Goal: Task Accomplishment & Management: Manage account settings

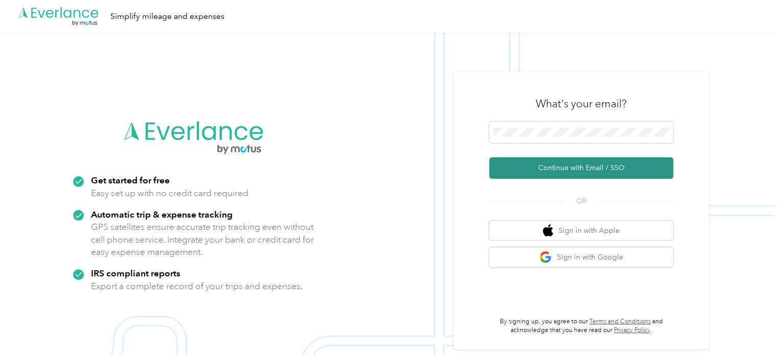
click at [549, 169] on button "Continue with Email / SSO" at bounding box center [581, 167] width 184 height 21
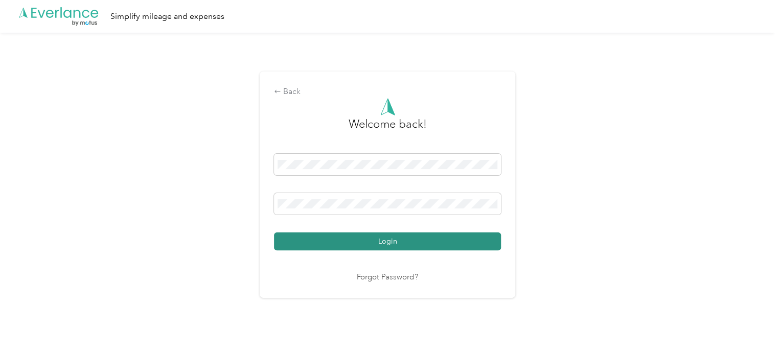
click at [381, 247] on button "Login" at bounding box center [387, 242] width 227 height 18
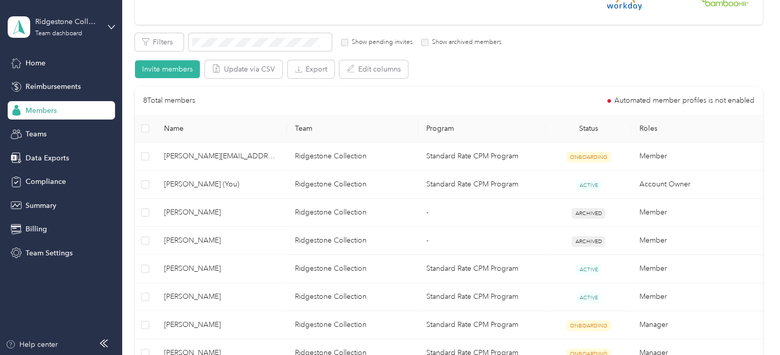
scroll to position [161, 0]
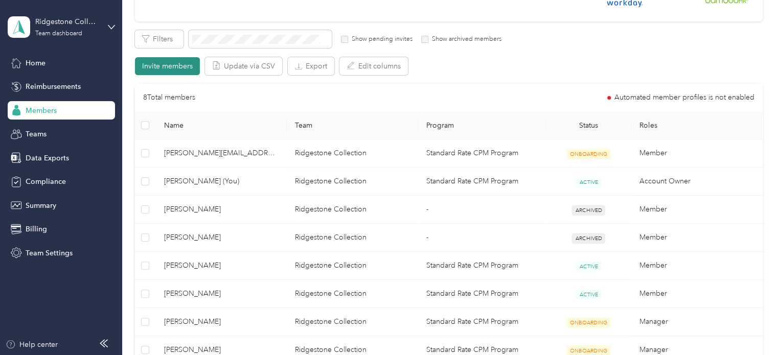
click at [156, 67] on button "Invite members" at bounding box center [167, 66] width 65 height 18
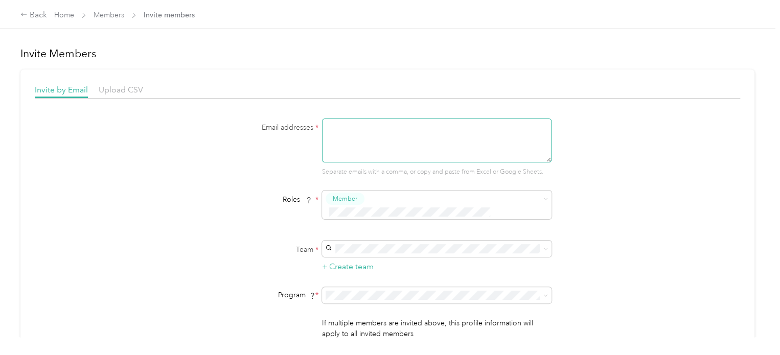
click at [374, 143] on textarea at bounding box center [437, 141] width 230 height 44
type textarea "[PERSON_NAME][EMAIL_ADDRESS][PERSON_NAME][DOMAIN_NAME]"
click at [348, 215] on span "Member" at bounding box center [347, 215] width 25 height 9
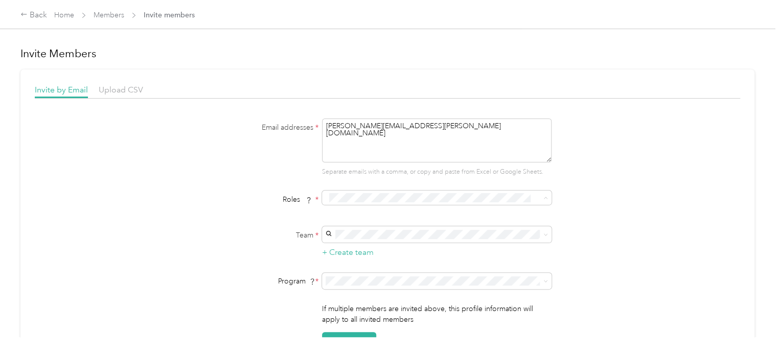
click at [340, 213] on span "Member" at bounding box center [347, 215] width 25 height 9
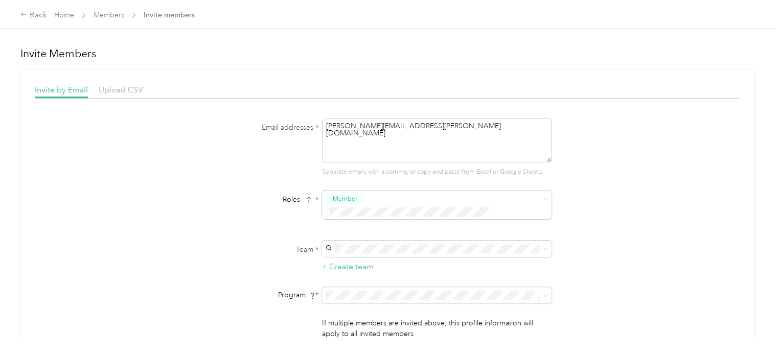
click at [393, 254] on span "Ridgestone Collection (Main organization)" at bounding box center [395, 253] width 135 height 9
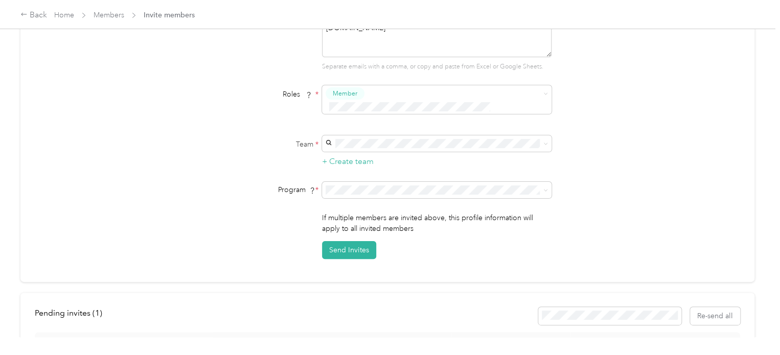
scroll to position [106, 0]
click at [344, 241] on button "Send Invites" at bounding box center [349, 250] width 54 height 18
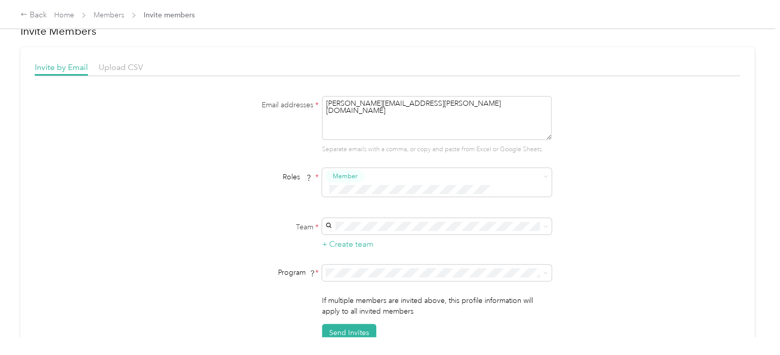
scroll to position [24, 0]
click at [368, 228] on span "Ridgestone Collection (Main organization)" at bounding box center [395, 229] width 135 height 9
click at [541, 175] on span at bounding box center [544, 175] width 8 height 7
click at [353, 248] on span "Manager" at bounding box center [348, 252] width 26 height 9
click at [354, 323] on button "Send Invites" at bounding box center [349, 332] width 54 height 18
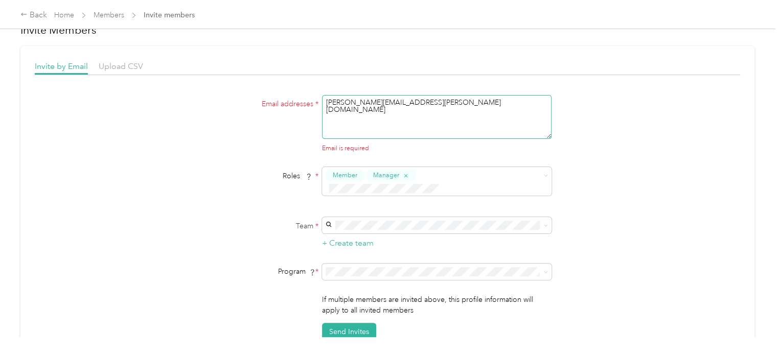
click at [356, 119] on textarea "[PERSON_NAME][EMAIL_ADDRESS][PERSON_NAME][DOMAIN_NAME]" at bounding box center [437, 117] width 230 height 44
click at [358, 173] on button "Member" at bounding box center [345, 175] width 39 height 13
click at [346, 323] on button "Send Invites" at bounding box center [349, 332] width 54 height 18
click at [355, 174] on span "Member" at bounding box center [345, 175] width 25 height 9
click at [412, 103] on textarea "[PERSON_NAME][EMAIL_ADDRESS][PERSON_NAME][DOMAIN_NAME]" at bounding box center [437, 117] width 230 height 44
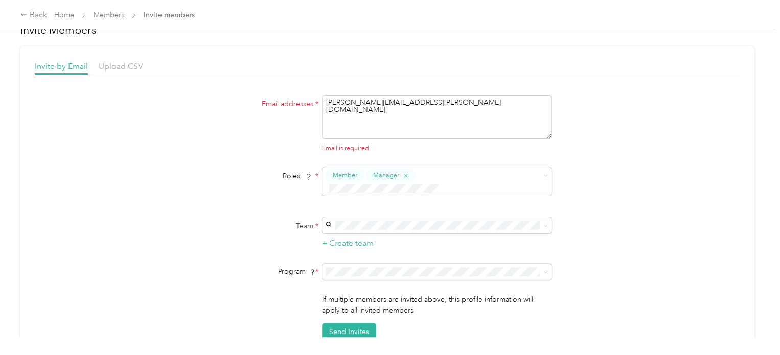
scroll to position [0, 0]
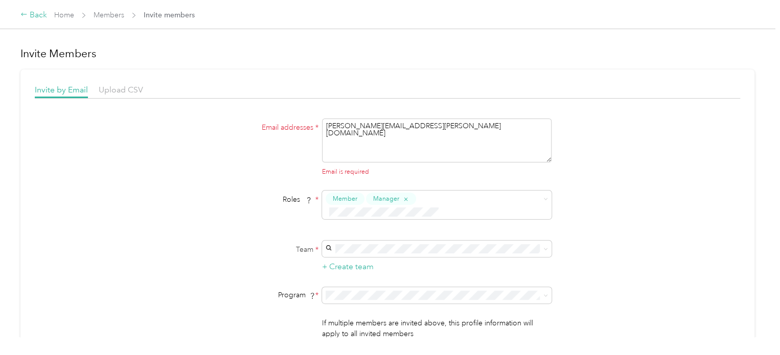
click at [32, 13] on div "Back" at bounding box center [33, 15] width 27 height 12
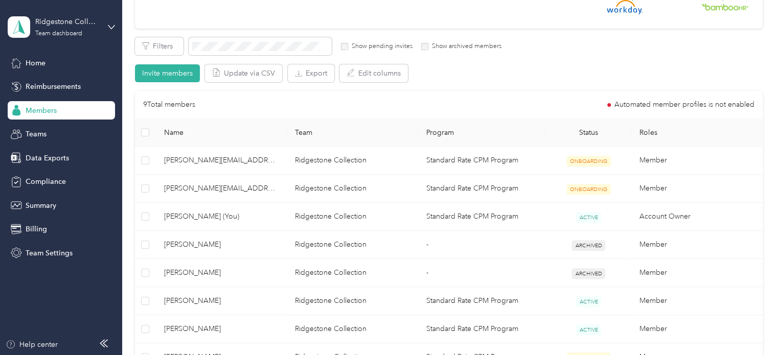
scroll to position [168, 0]
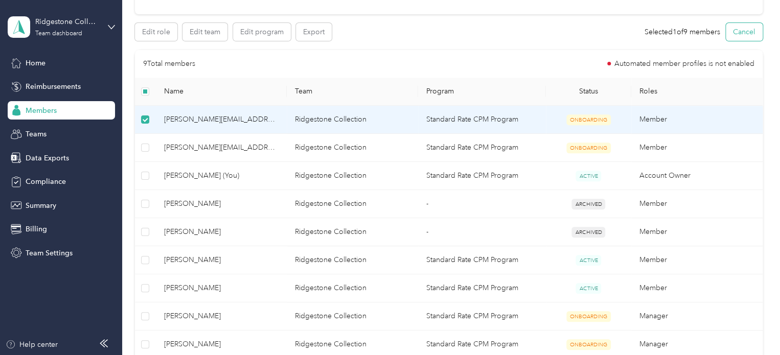
click at [733, 33] on button "Cancel" at bounding box center [744, 32] width 37 height 18
click at [737, 28] on button "Cancel" at bounding box center [744, 32] width 37 height 18
click at [151, 32] on button "Edit role" at bounding box center [156, 32] width 42 height 18
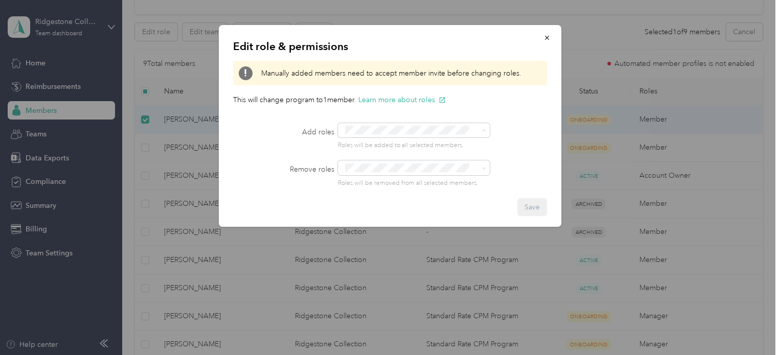
click at [382, 202] on button "Manager" at bounding box center [365, 207] width 40 height 13
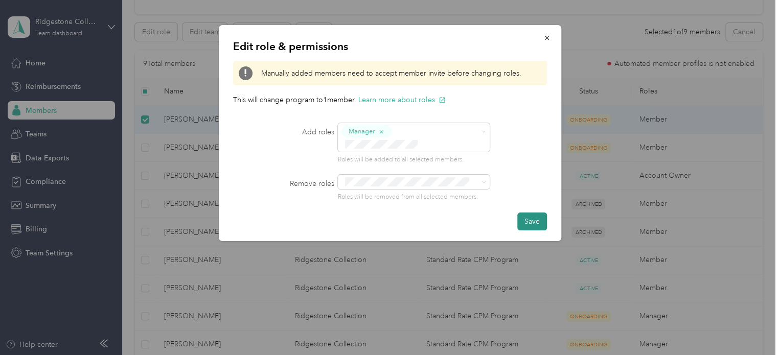
click at [538, 213] on button "Save" at bounding box center [532, 222] width 30 height 18
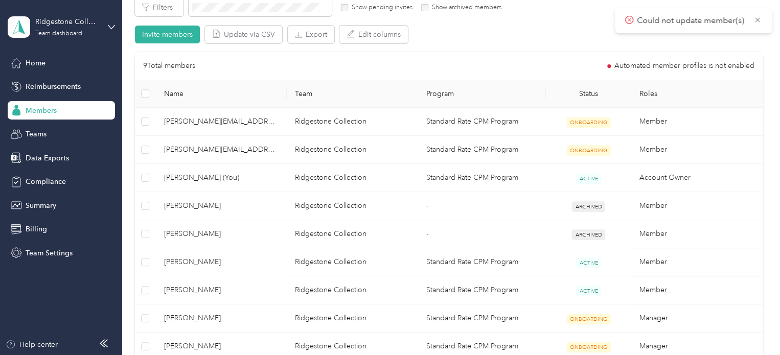
scroll to position [0, 0]
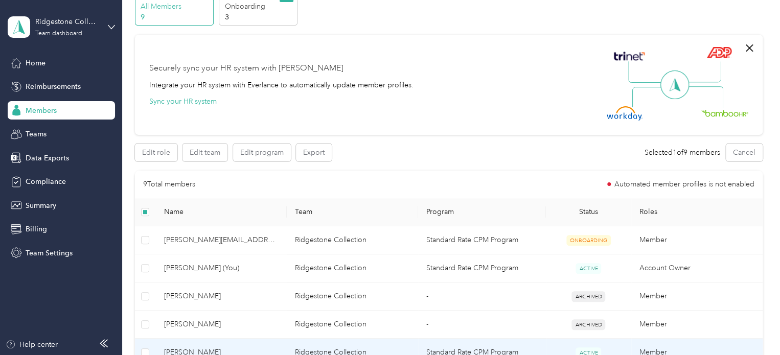
scroll to position [46, 0]
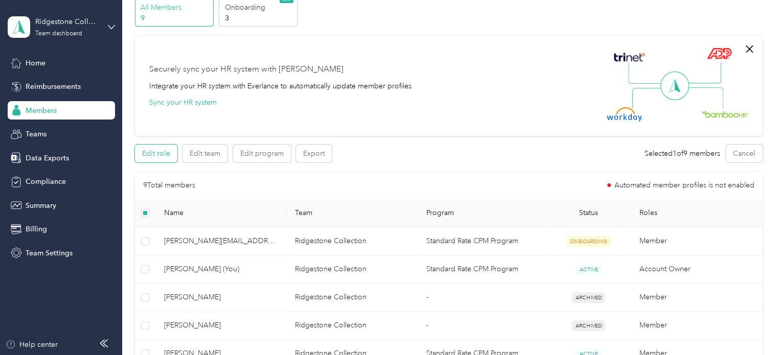
click at [155, 154] on button "Edit role" at bounding box center [156, 154] width 42 height 18
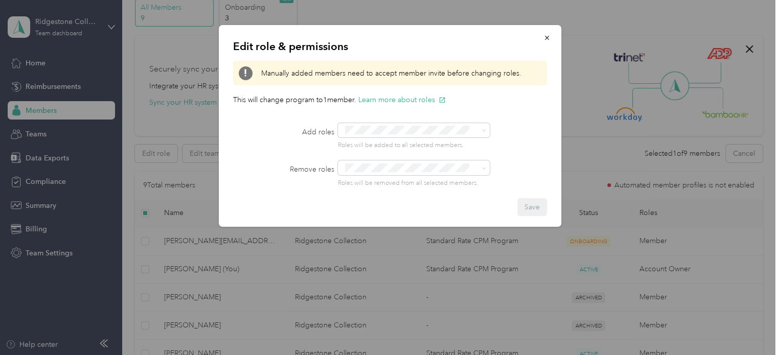
click at [367, 205] on span "Manager" at bounding box center [365, 207] width 26 height 9
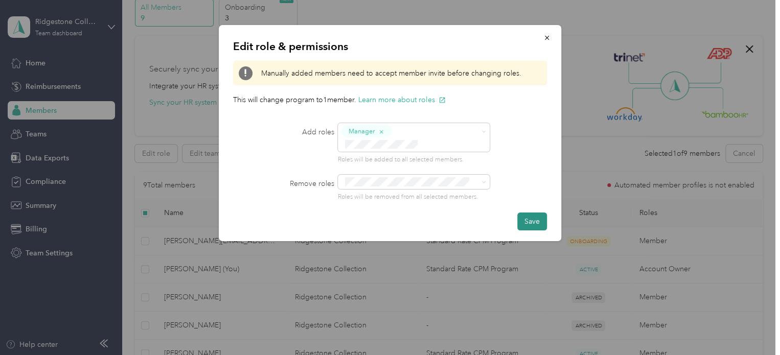
click at [533, 213] on button "Save" at bounding box center [532, 222] width 30 height 18
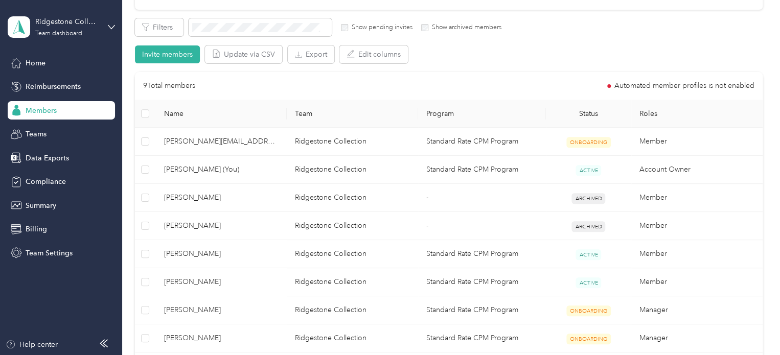
scroll to position [194, 0]
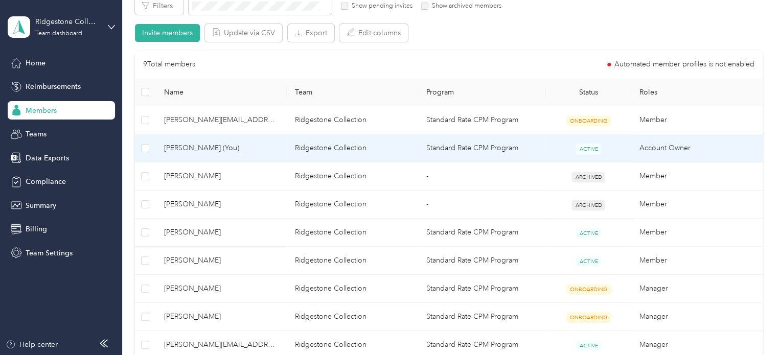
click at [226, 152] on span "[PERSON_NAME] (You)" at bounding box center [221, 148] width 115 height 11
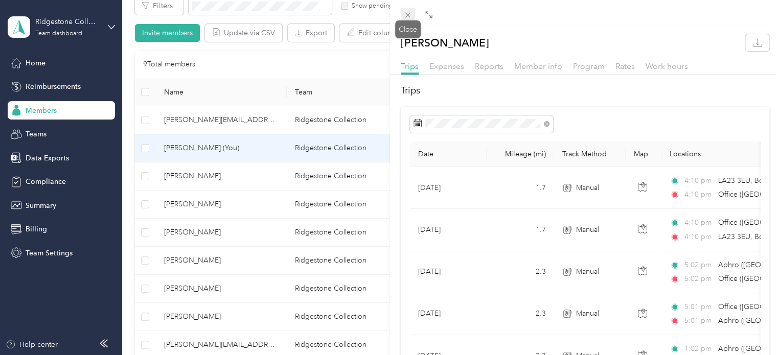
click at [406, 16] on icon at bounding box center [407, 15] width 5 height 5
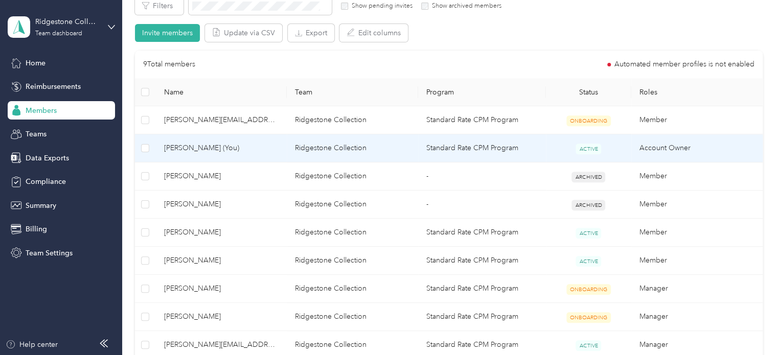
click at [196, 145] on span "[PERSON_NAME] (You)" at bounding box center [221, 148] width 115 height 11
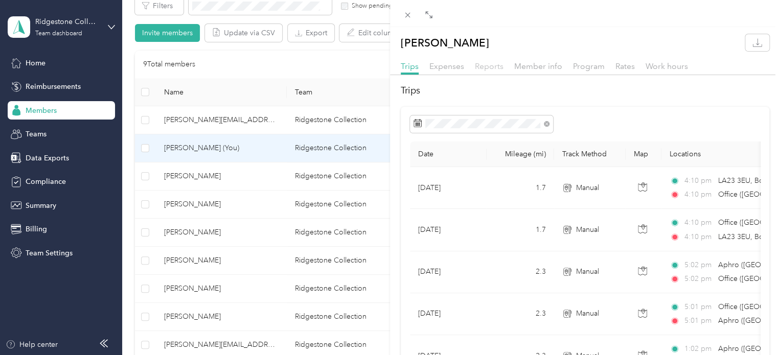
click at [485, 68] on span "Reports" at bounding box center [489, 66] width 29 height 10
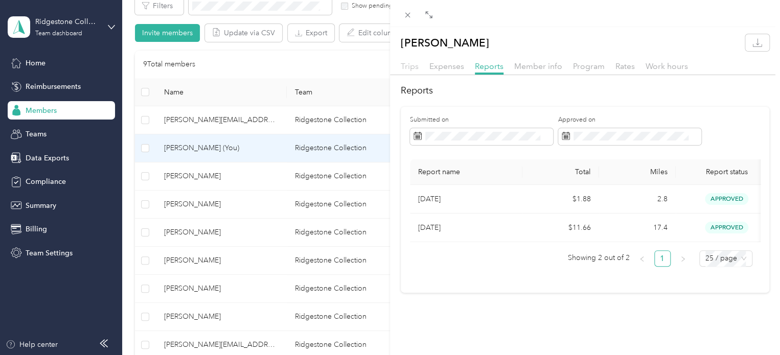
click at [413, 69] on span "Trips" at bounding box center [410, 66] width 18 height 10
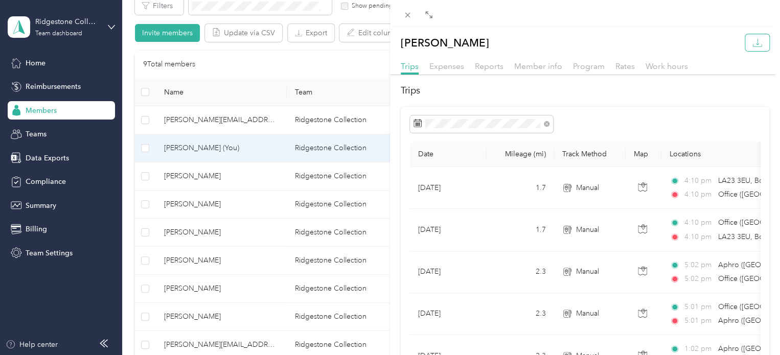
click at [753, 43] on icon "button" at bounding box center [758, 43] width 10 height 10
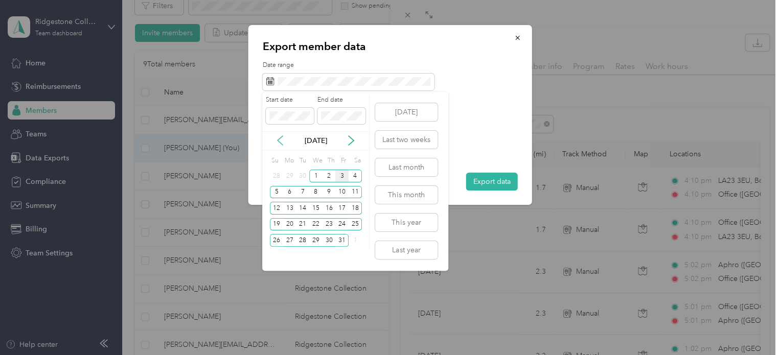
click at [282, 139] on icon at bounding box center [280, 140] width 10 height 10
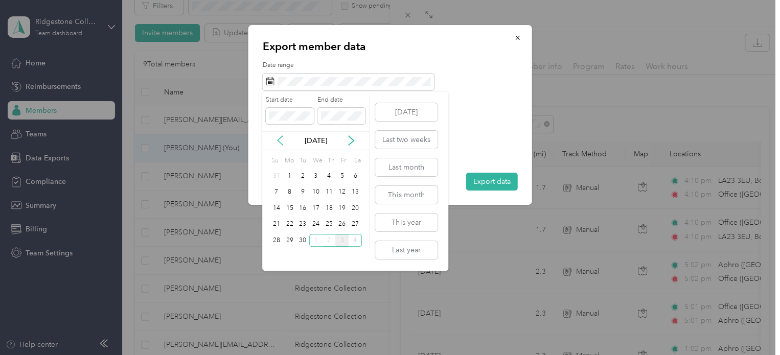
click at [276, 137] on icon at bounding box center [280, 140] width 10 height 10
click at [341, 208] on div "15" at bounding box center [341, 208] width 13 height 13
click at [350, 141] on icon at bounding box center [351, 140] width 10 height 10
click at [278, 210] on div "14" at bounding box center [276, 208] width 13 height 13
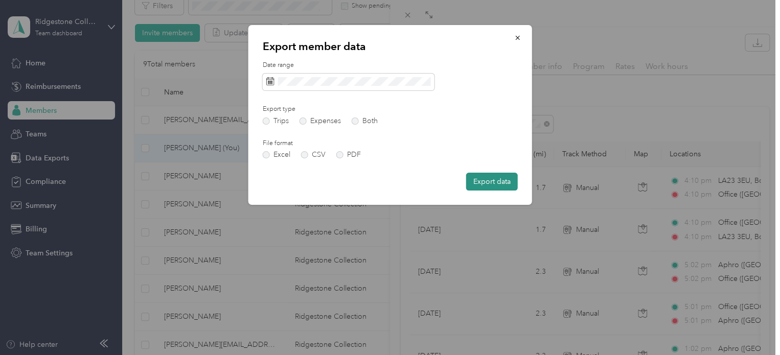
click at [491, 182] on button "Export data" at bounding box center [492, 182] width 52 height 18
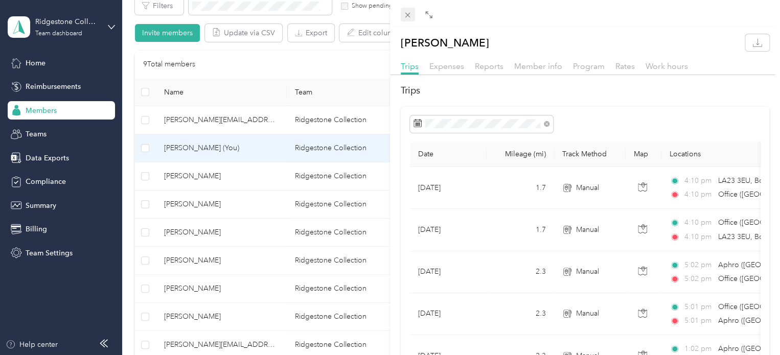
click at [407, 16] on icon at bounding box center [407, 15] width 5 height 5
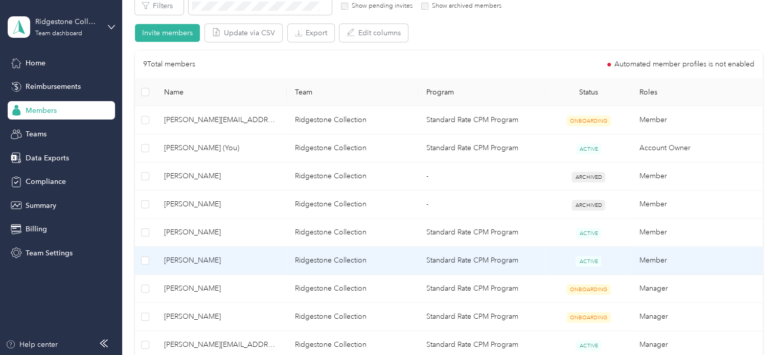
click at [257, 259] on span "[PERSON_NAME]" at bounding box center [221, 260] width 115 height 11
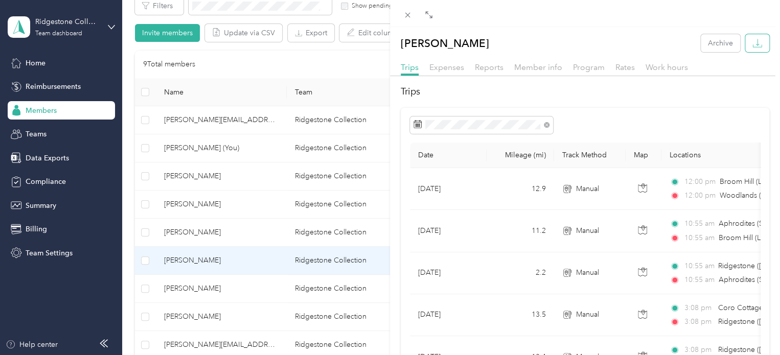
click at [753, 44] on icon "button" at bounding box center [758, 43] width 10 height 10
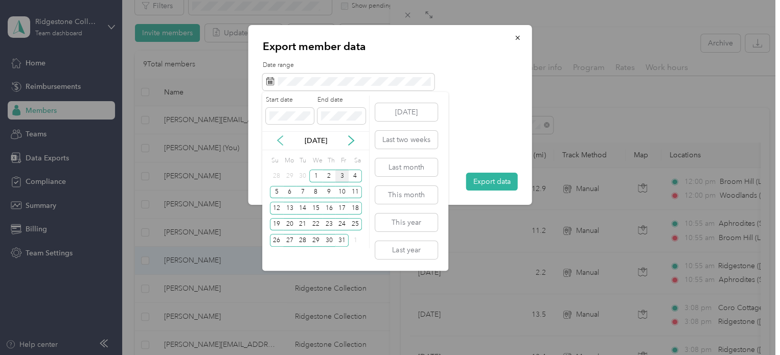
click at [281, 142] on icon at bounding box center [280, 140] width 10 height 10
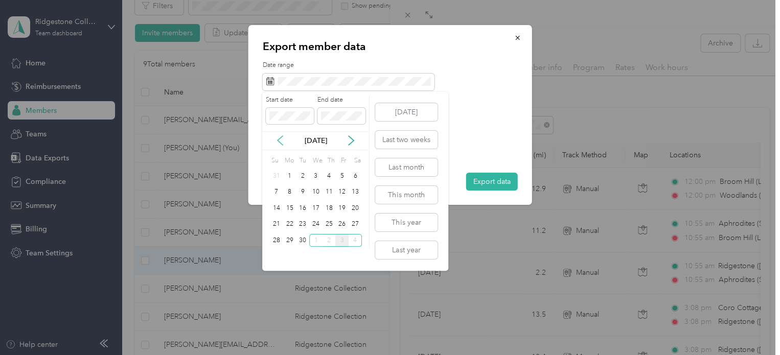
click at [281, 142] on icon at bounding box center [280, 140] width 10 height 10
click at [341, 208] on div "15" at bounding box center [341, 208] width 13 height 13
click at [350, 138] on icon at bounding box center [351, 140] width 5 height 9
click at [275, 211] on div "14" at bounding box center [276, 208] width 13 height 13
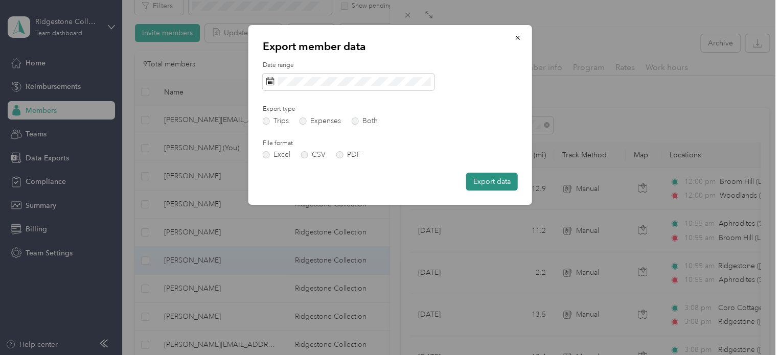
click at [504, 186] on button "Export data" at bounding box center [492, 182] width 52 height 18
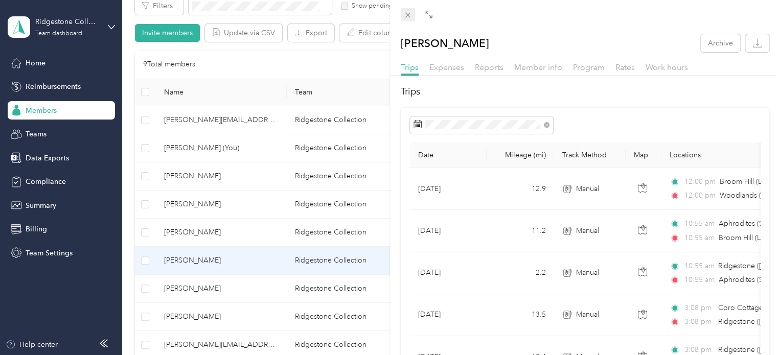
click at [406, 18] on icon at bounding box center [407, 15] width 9 height 9
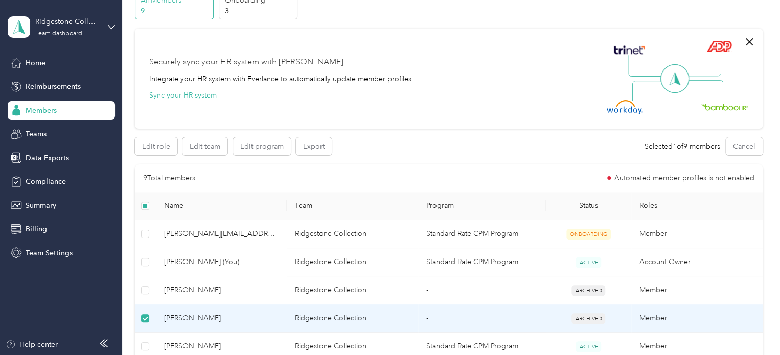
scroll to position [41, 0]
